Goal: Task Accomplishment & Management: Use online tool/utility

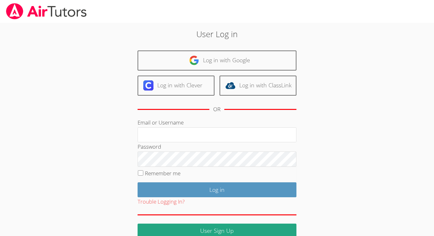
click at [410, 20] on div at bounding box center [217, 11] width 434 height 23
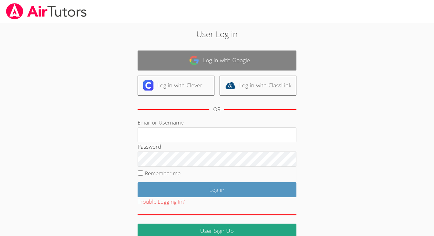
click at [257, 54] on link "Log in with Google" at bounding box center [217, 61] width 159 height 20
click at [250, 60] on link "Log in with Google" at bounding box center [217, 61] width 159 height 20
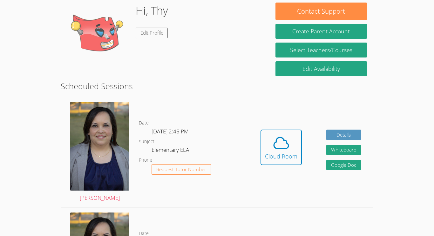
scroll to position [102, 0]
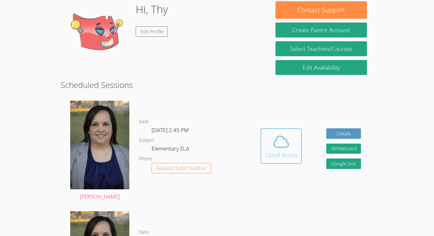
click at [275, 152] on div "Cloud Room" at bounding box center [281, 155] width 32 height 9
click at [279, 140] on icon at bounding box center [282, 142] width 18 height 18
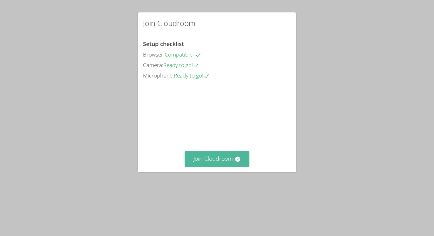
click at [221, 167] on button "Join Cloudroom" at bounding box center [217, 159] width 65 height 16
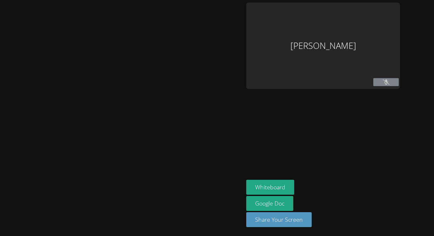
click at [225, 196] on div at bounding box center [122, 118] width 239 height 231
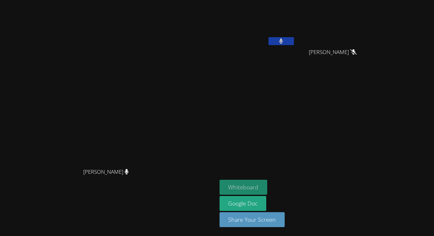
click at [268, 190] on button "Whiteboard" at bounding box center [244, 187] width 48 height 15
click at [268, 194] on button "Whiteboard" at bounding box center [244, 187] width 48 height 15
click at [268, 188] on button "Whiteboard" at bounding box center [244, 187] width 48 height 15
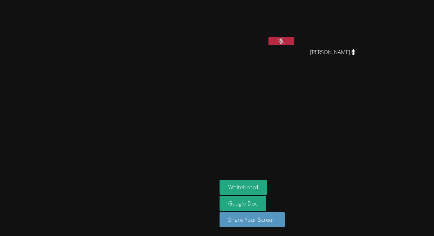
click at [295, 32] on video at bounding box center [258, 24] width 76 height 43
click at [294, 43] on button at bounding box center [281, 41] width 25 height 8
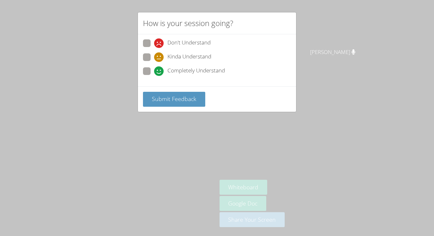
click at [189, 76] on div "Completely Understand" at bounding box center [217, 72] width 148 height 11
click at [152, 60] on label "Kinda Understand" at bounding box center [177, 57] width 68 height 9
click at [154, 59] on input "Kinda Understand" at bounding box center [156, 55] width 5 height 5
radio input "true"
click at [148, 92] on button "Submit Feedback" at bounding box center [174, 99] width 62 height 15
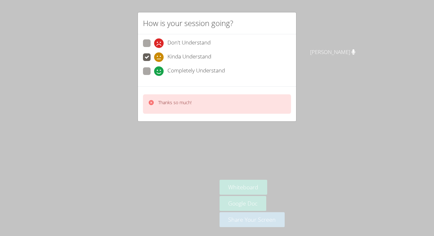
click at [206, 66] on span "Completely Understand" at bounding box center [197, 71] width 58 height 10
click at [160, 67] on input "Completely Understand" at bounding box center [156, 69] width 5 height 5
radio input "true"
click at [224, 52] on div "Don't Understand Kinda Understand Completely Understand" at bounding box center [217, 58] width 148 height 39
click at [341, 126] on aside "Thy [PERSON_NAME] [PERSON_NAME] [PERSON_NAME] Whiteboard Google Doc Share Your …" at bounding box center [296, 118] width 159 height 236
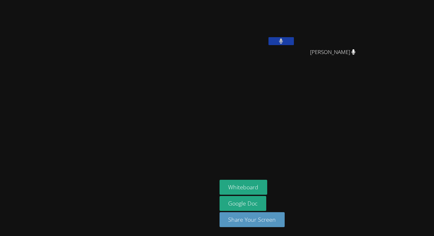
click at [352, 112] on aside "Thy [PERSON_NAME] [PERSON_NAME] [PERSON_NAME] Whiteboard Google Doc Share Your …" at bounding box center [296, 118] width 159 height 236
